Goal: Information Seeking & Learning: Learn about a topic

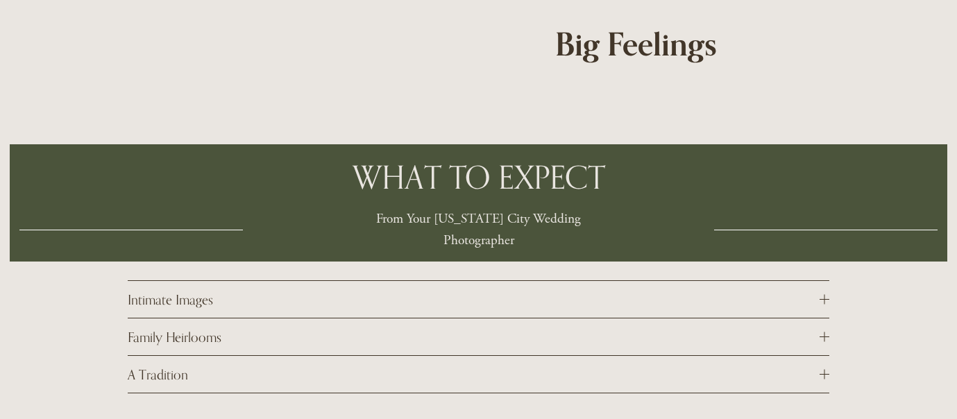
scroll to position [3936, 0]
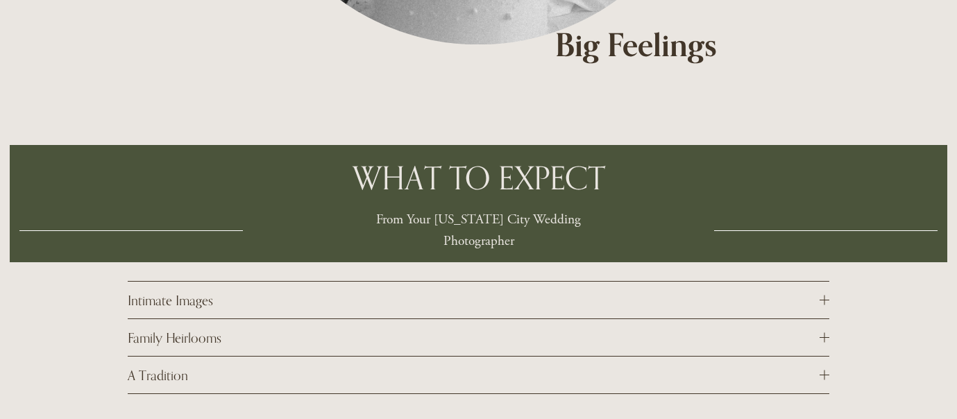
click at [809, 292] on span "Intimate Images" at bounding box center [474, 300] width 692 height 16
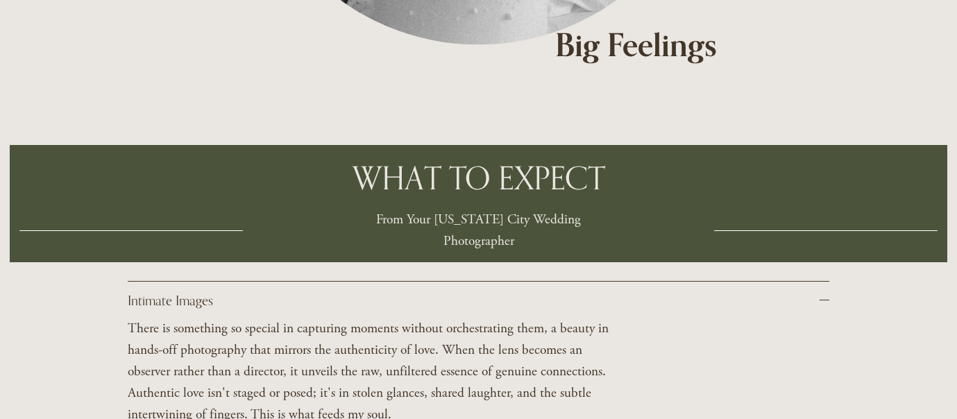
click at [809, 292] on span "Intimate Images" at bounding box center [474, 300] width 692 height 16
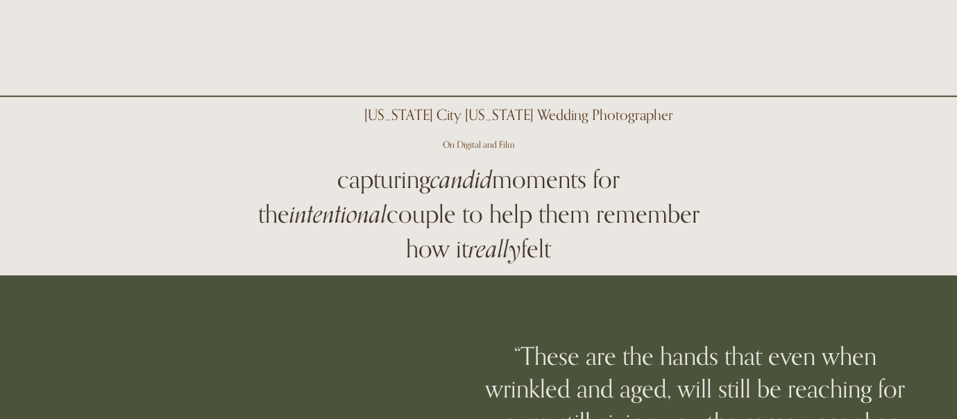
scroll to position [0, 0]
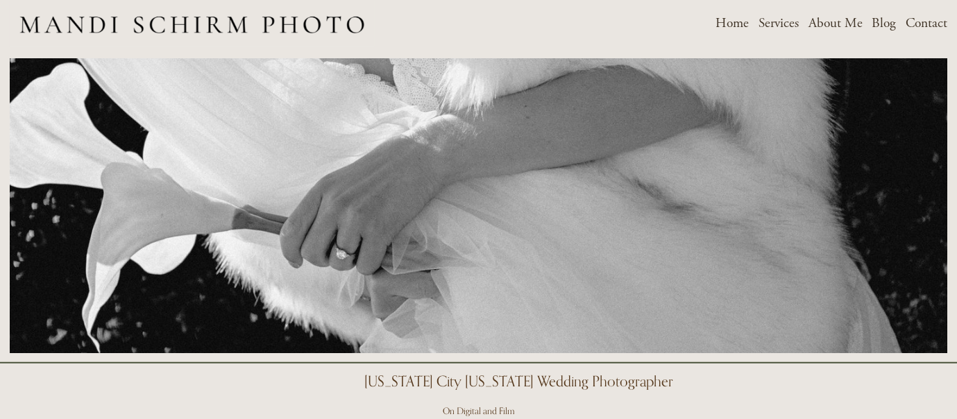
click at [786, 23] on span "Services" at bounding box center [778, 24] width 40 height 22
click at [0, 0] on span "Weddings" at bounding box center [0, 0] width 0 height 0
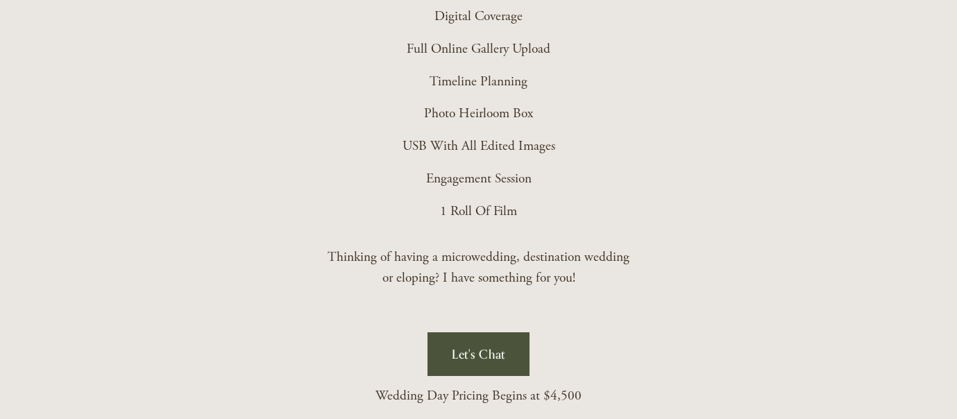
scroll to position [3340, 0]
